Goal: Information Seeking & Learning: Check status

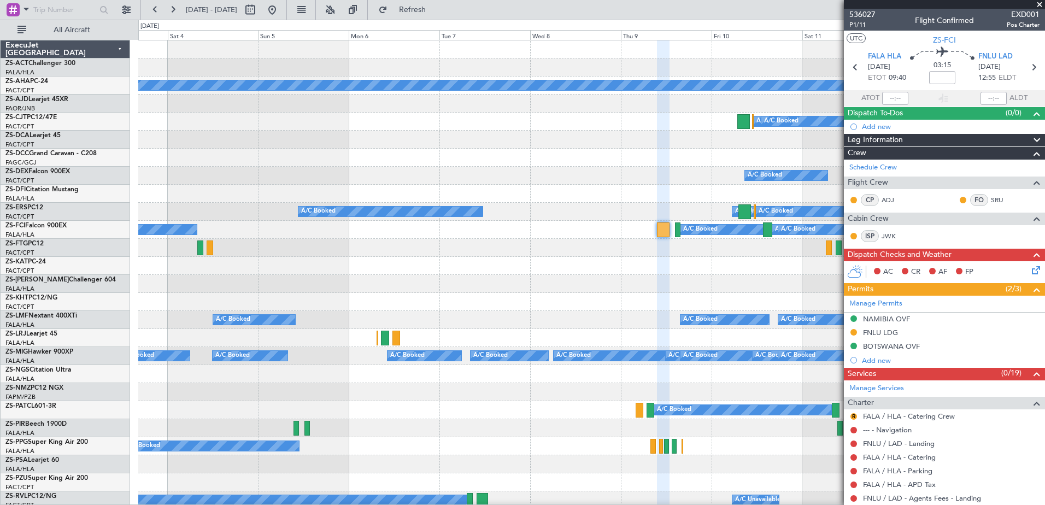
click at [1040, 2] on span at bounding box center [1039, 5] width 11 height 10
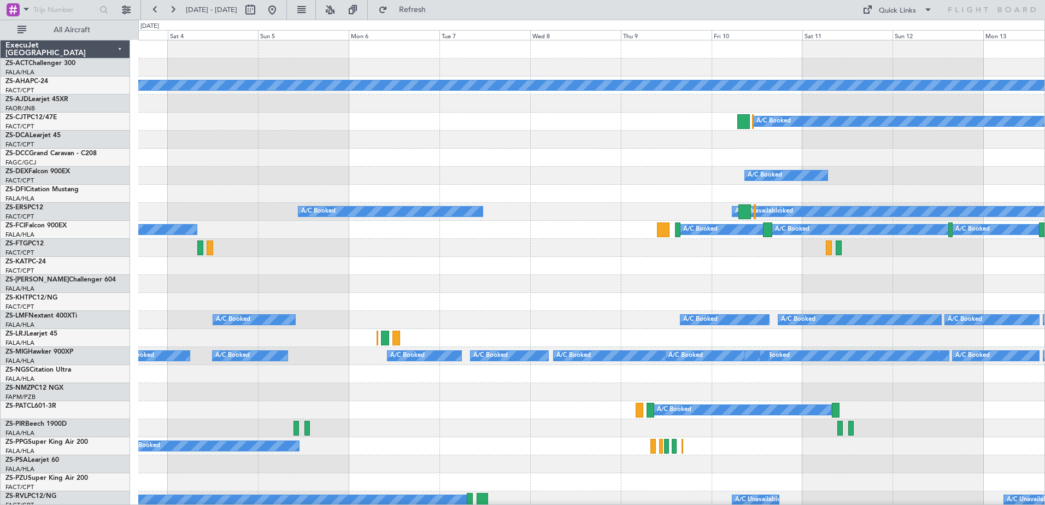
click at [482, 245] on div at bounding box center [591, 248] width 906 height 18
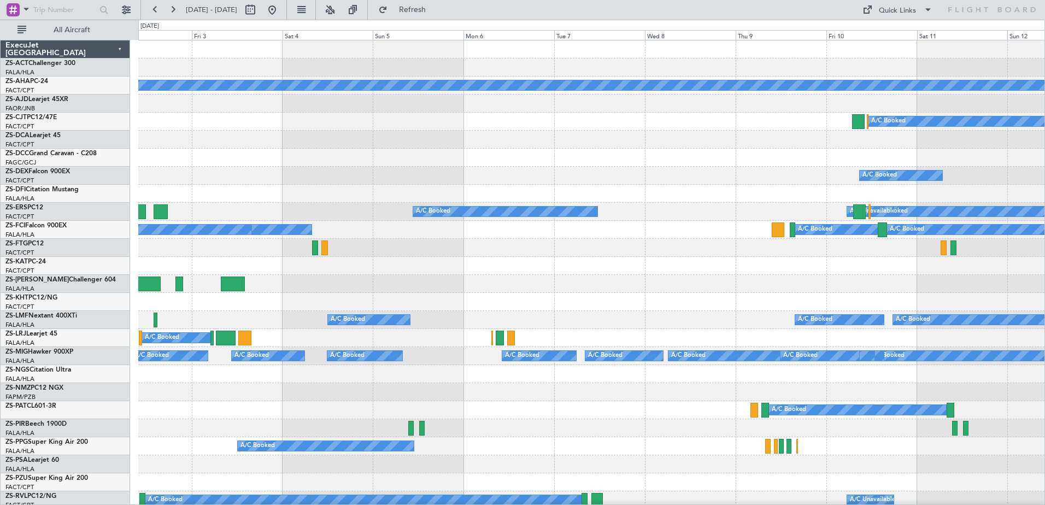
click at [494, 238] on div "A/C Booked A/C Booked A/C Booked A/C Booked A/C Booked A/C Booked A/C Unavailab…" at bounding box center [591, 230] width 906 height 18
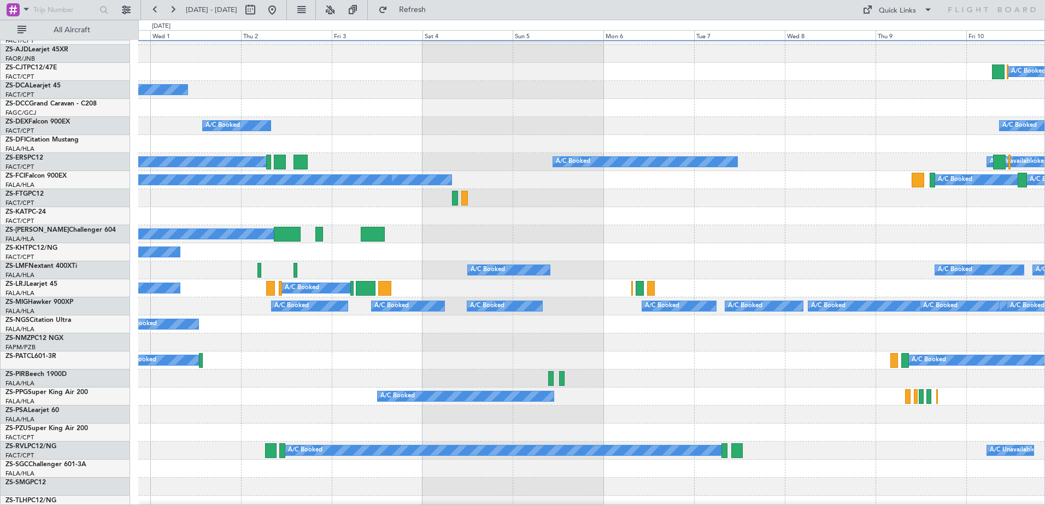
scroll to position [49, 0]
click at [631, 313] on div "A/C Booked A/C Booked A/C Booked A/C Booked A/C Booked A/C Booked A/C Booked A/…" at bounding box center [591, 306] width 906 height 18
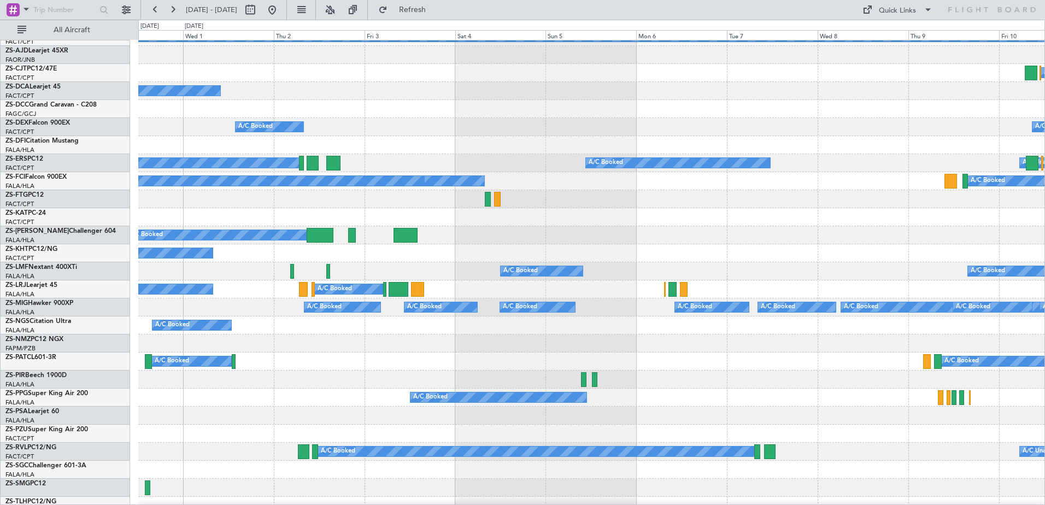
scroll to position [0, 0]
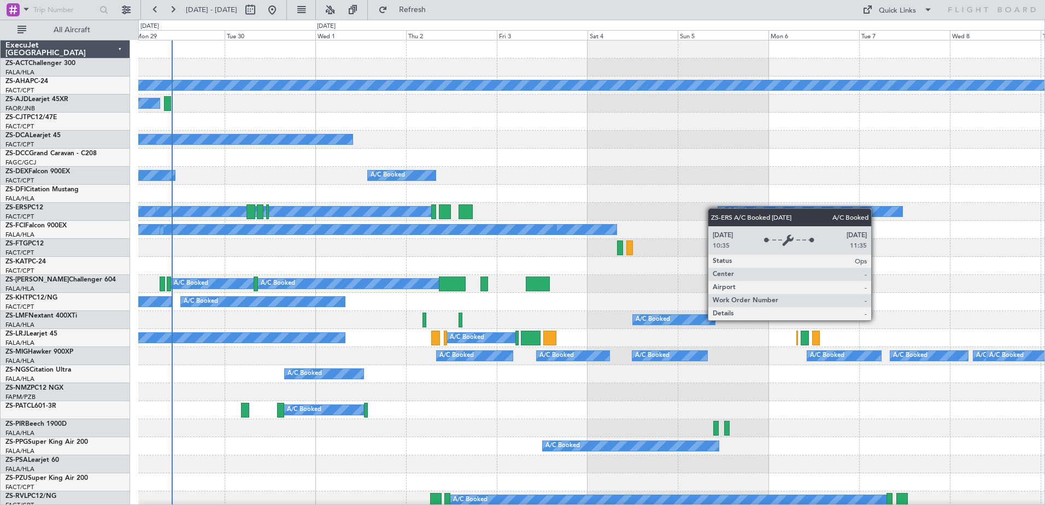
click at [775, 216] on div "Planned Maint A/C Booked A/C Booked A/C Booked A/C Booked A/C Booked A/C Booked…" at bounding box center [591, 509] width 906 height 938
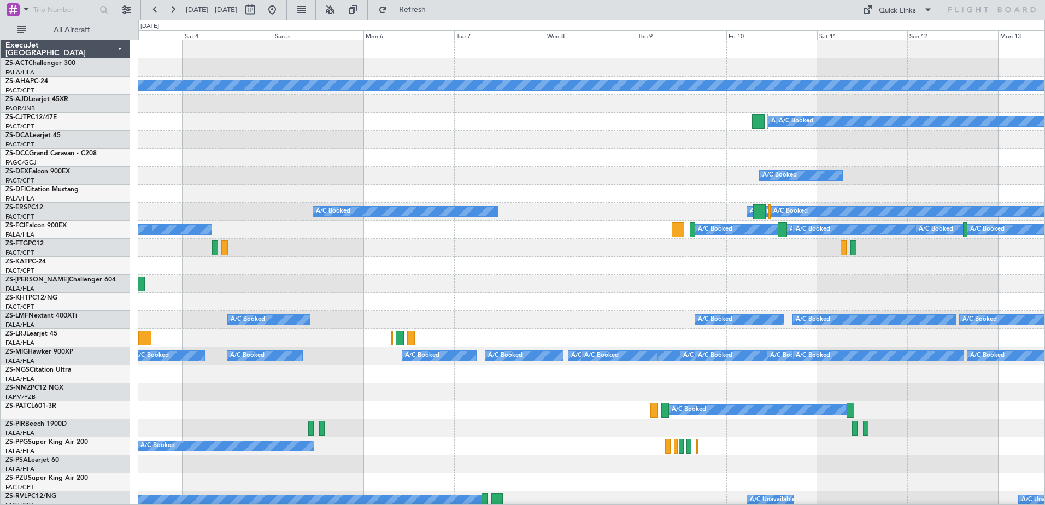
click at [466, 266] on div at bounding box center [591, 266] width 906 height 18
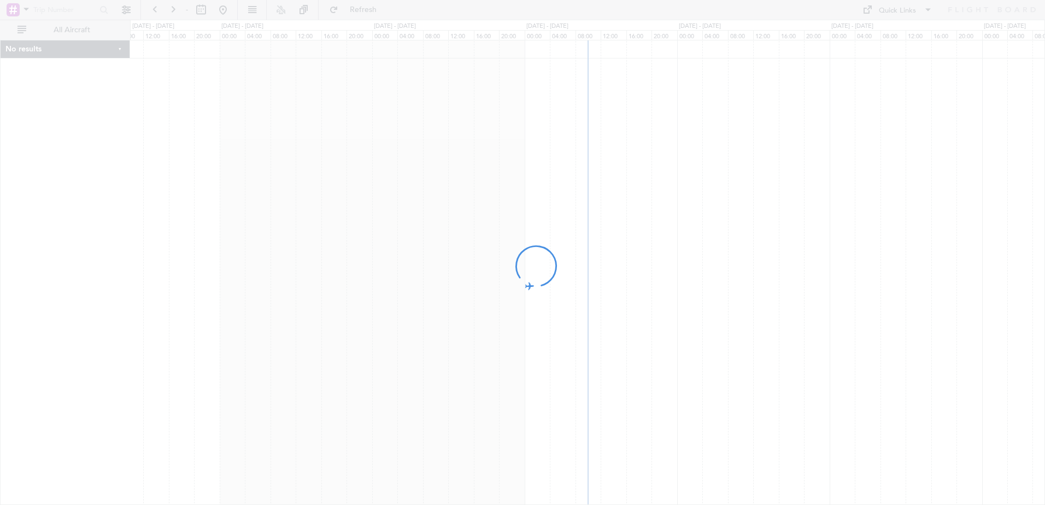
drag, startPoint x: 940, startPoint y: 265, endPoint x: 454, endPoint y: 242, distance: 486.5
click at [454, 243] on div at bounding box center [522, 252] width 1045 height 505
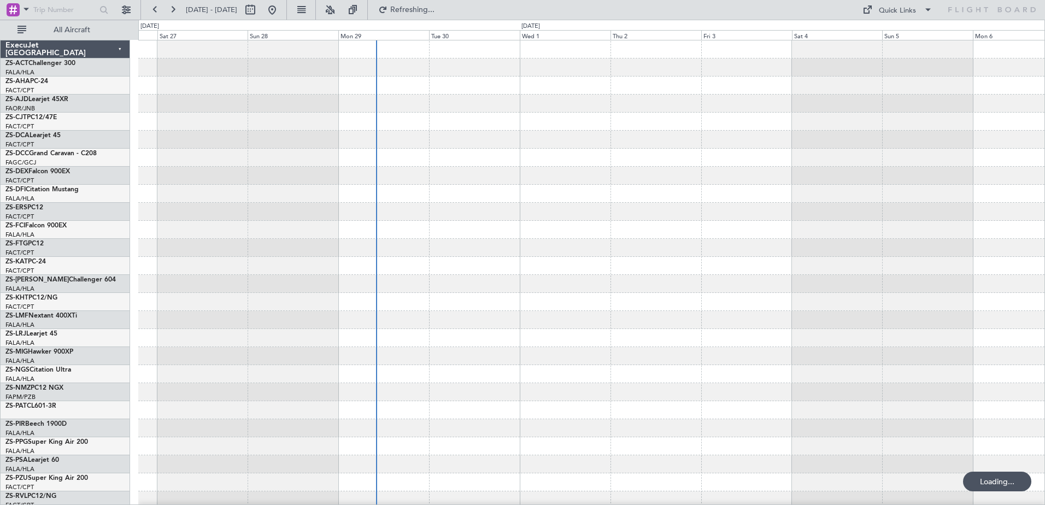
click at [738, 324] on div at bounding box center [591, 320] width 906 height 18
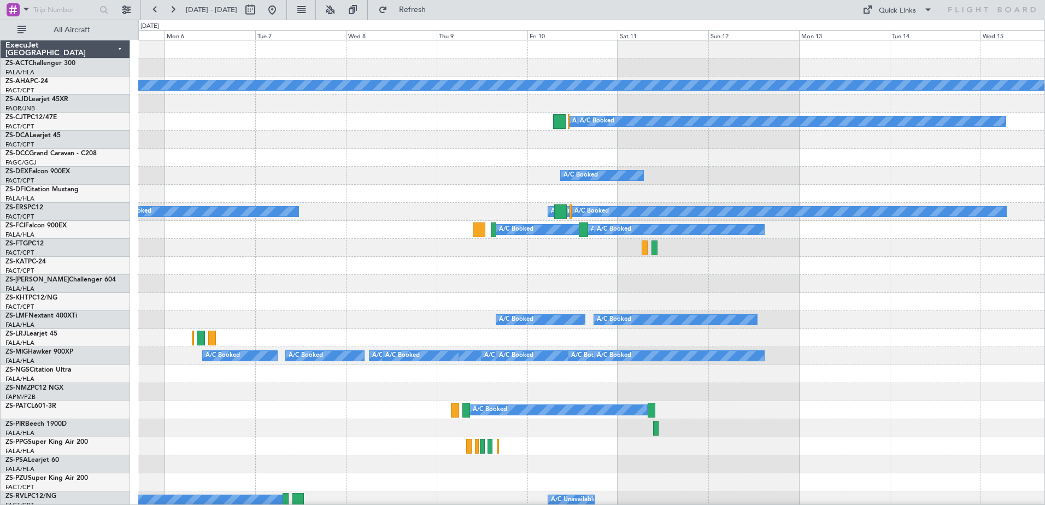
click at [27, 290] on div "Planned Maint A/C Booked A/C Booked A/C Booked A/C Booked A/C Unavailable A/C B…" at bounding box center [522, 262] width 1045 height 485
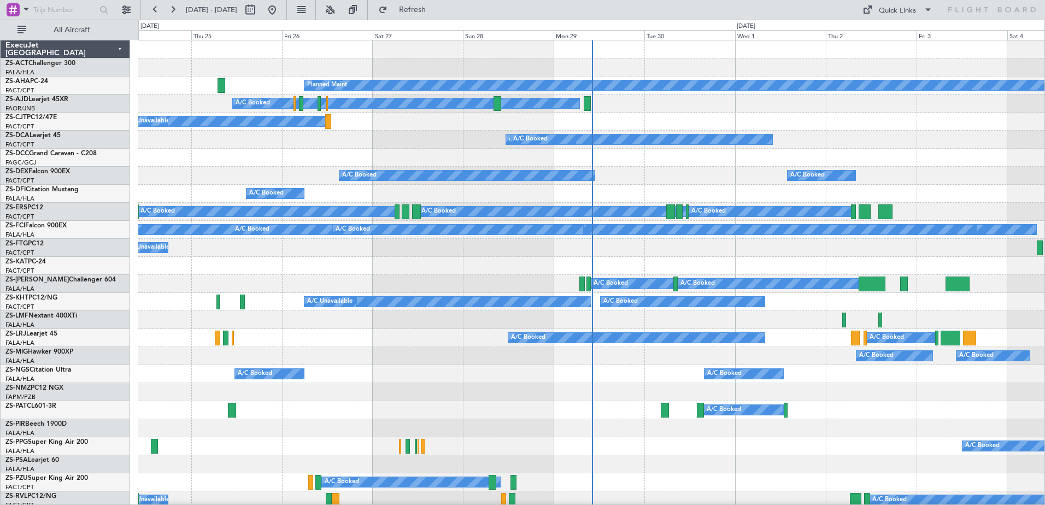
click at [281, 14] on div at bounding box center [261, 9] width 39 height 17
click at [259, 11] on button at bounding box center [250, 9] width 17 height 17
select select "9"
select select "2025"
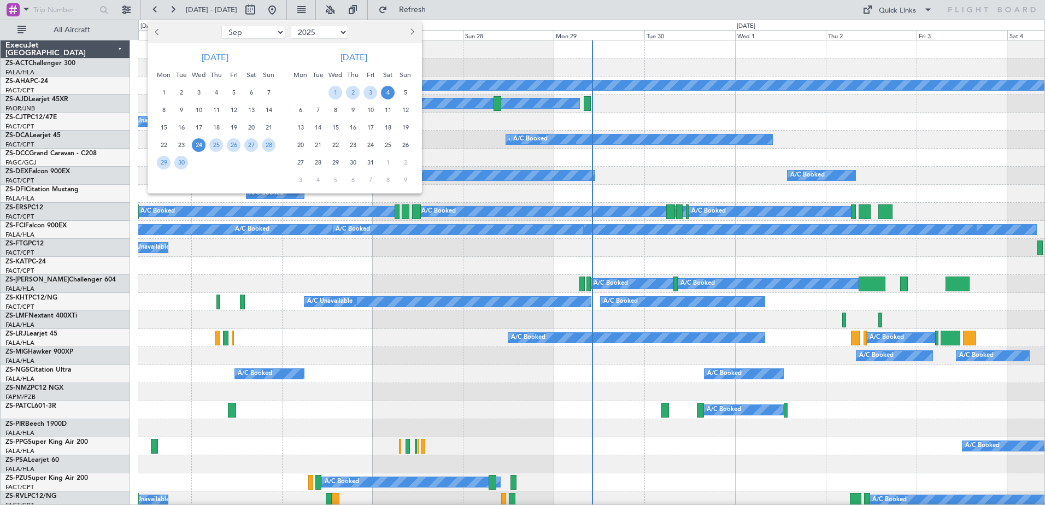
click at [413, 36] on button "Next month" at bounding box center [412, 32] width 12 height 17
select select "12"
click at [265, 124] on span "21" at bounding box center [269, 128] width 14 height 14
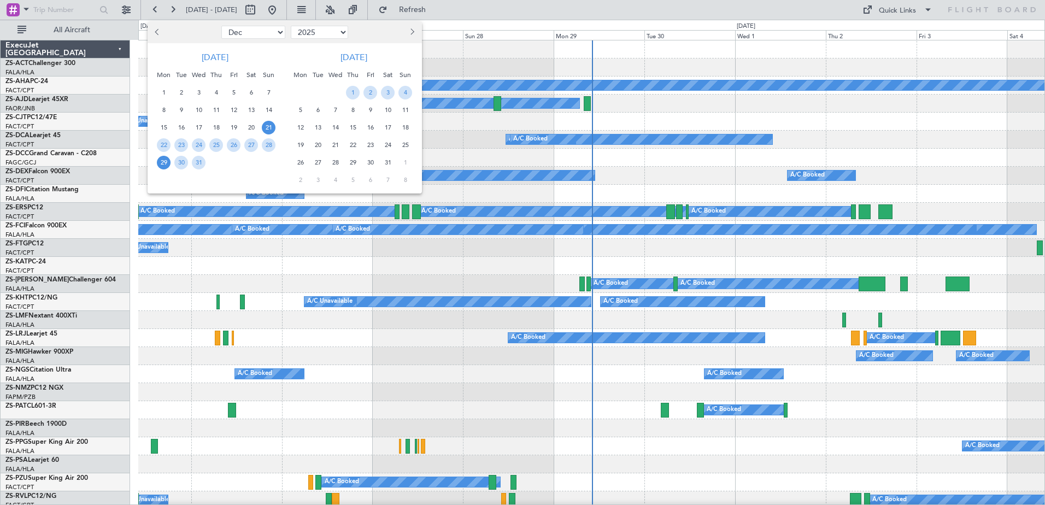
click at [162, 160] on span "29" at bounding box center [164, 163] width 14 height 14
